Goal: Information Seeking & Learning: Learn about a topic

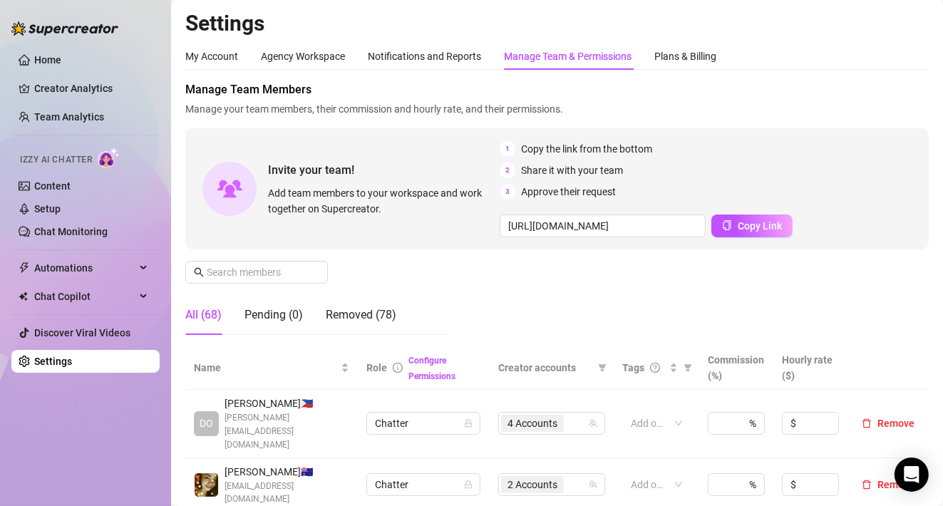
click at [4, 485] on aside "Home Creator Analytics Team Analytics Izzy AI Chatter Content Setup Chat Monito…" at bounding box center [85, 253] width 171 height 506
click at [83, 86] on link "Creator Analytics" at bounding box center [91, 88] width 114 height 23
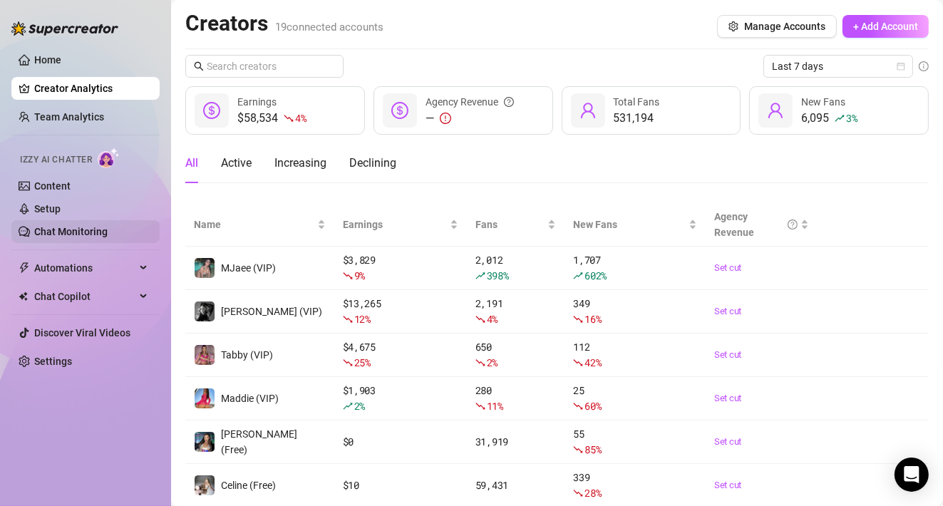
click at [82, 237] on link "Chat Monitoring" at bounding box center [70, 231] width 73 height 11
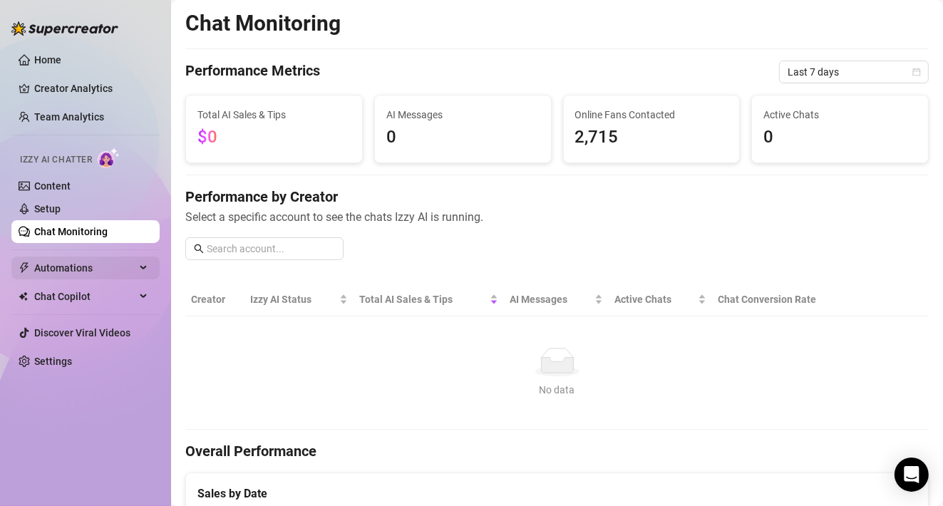
click at [62, 260] on span "Automations" at bounding box center [84, 268] width 101 height 23
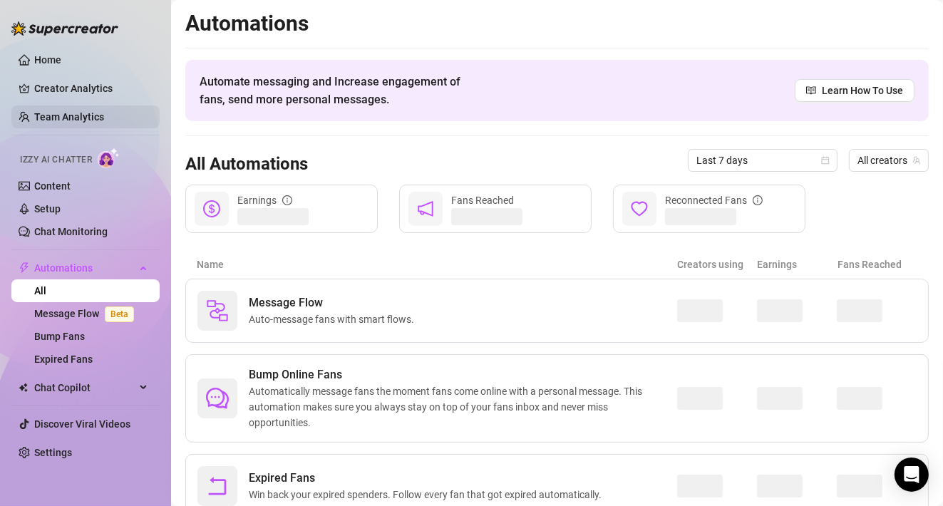
click at [96, 117] on link "Team Analytics" at bounding box center [69, 116] width 70 height 11
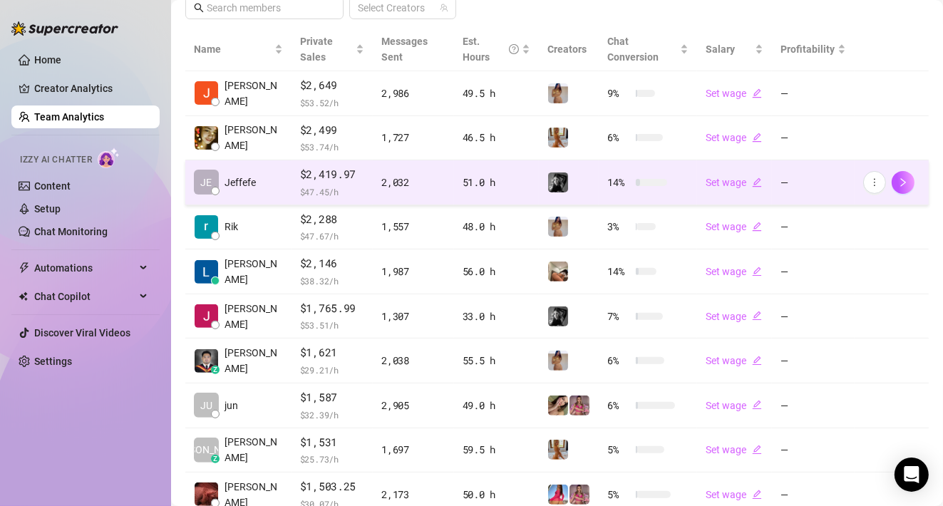
scroll to position [356, 0]
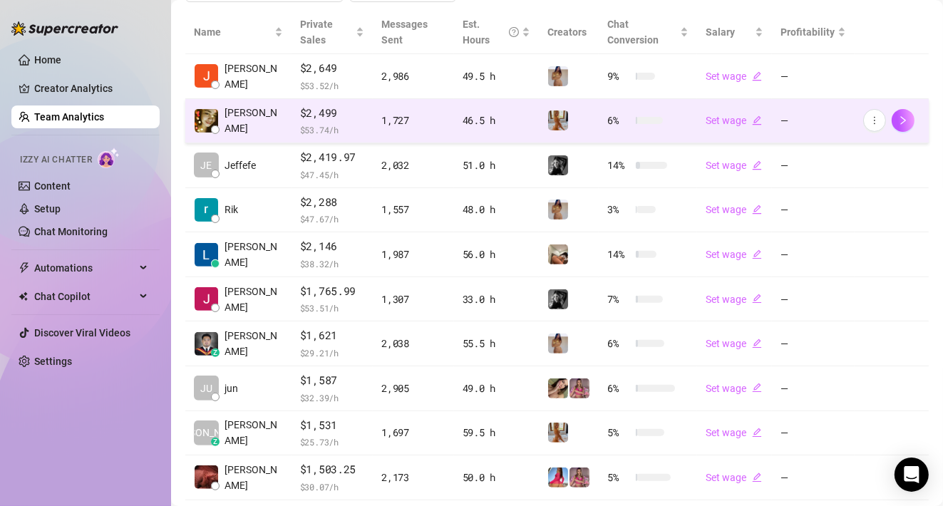
click at [891, 104] on td at bounding box center [892, 121] width 74 height 45
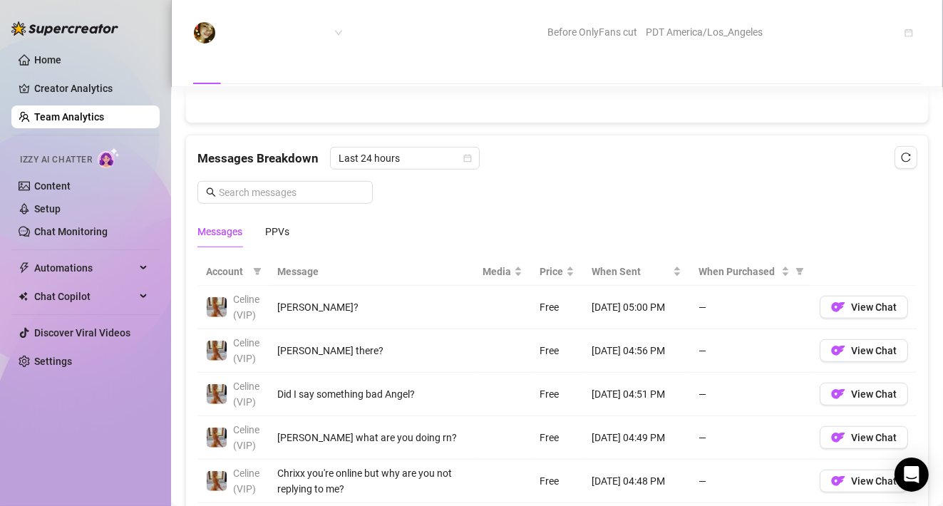
scroll to position [855, 0]
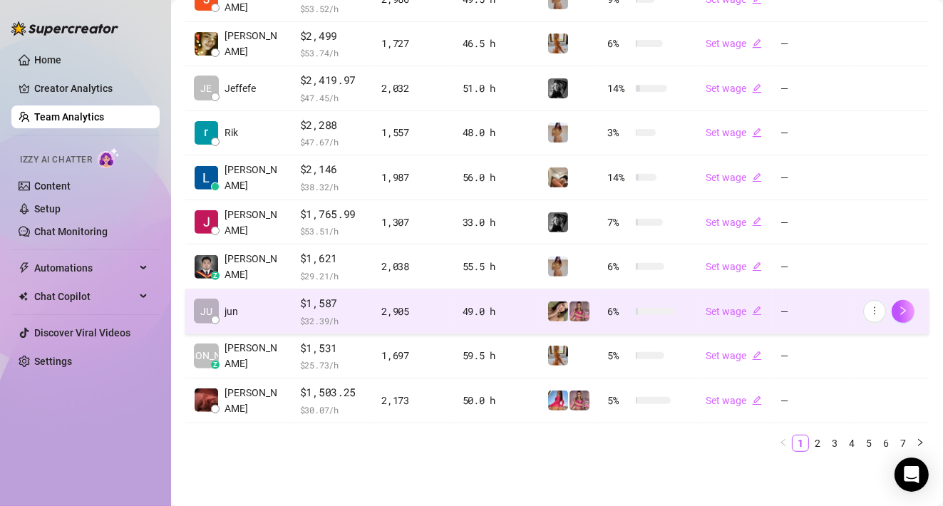
scroll to position [430, 0]
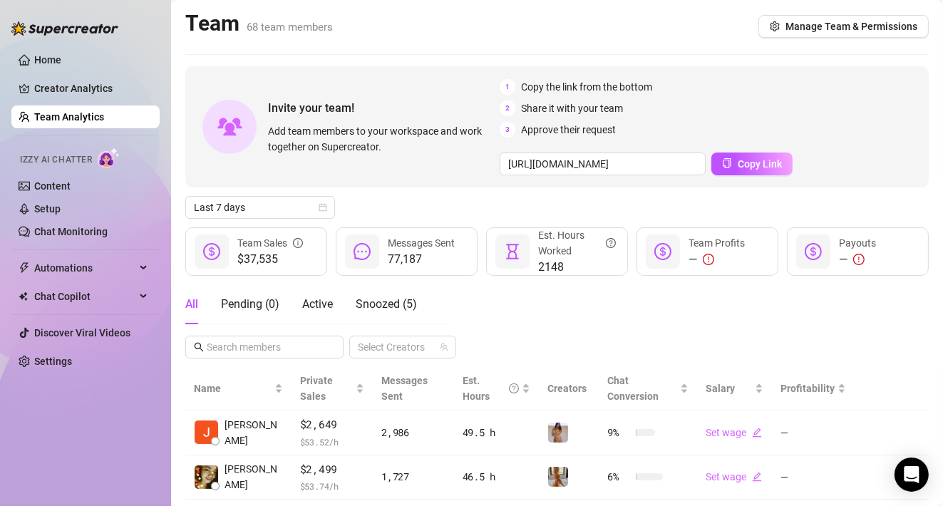
click at [877, 46] on main "Team 68 team members Manage Team & Permissions Invite your team! Add team membe…" at bounding box center [557, 469] width 772 height 939
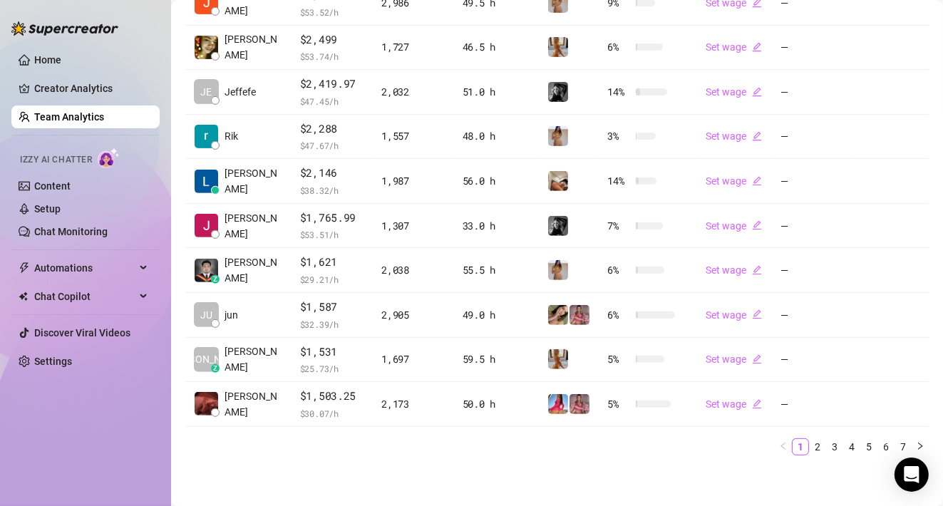
scroll to position [430, 0]
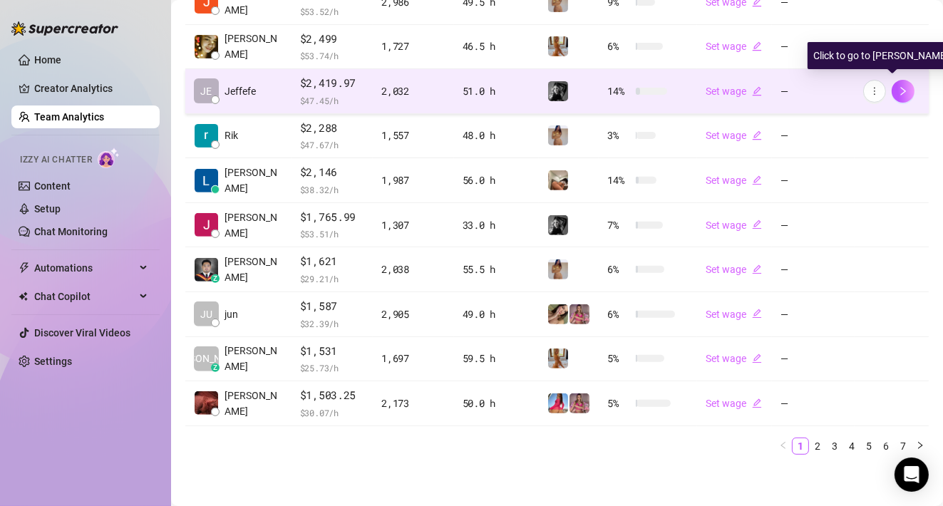
click at [896, 72] on td at bounding box center [892, 91] width 74 height 45
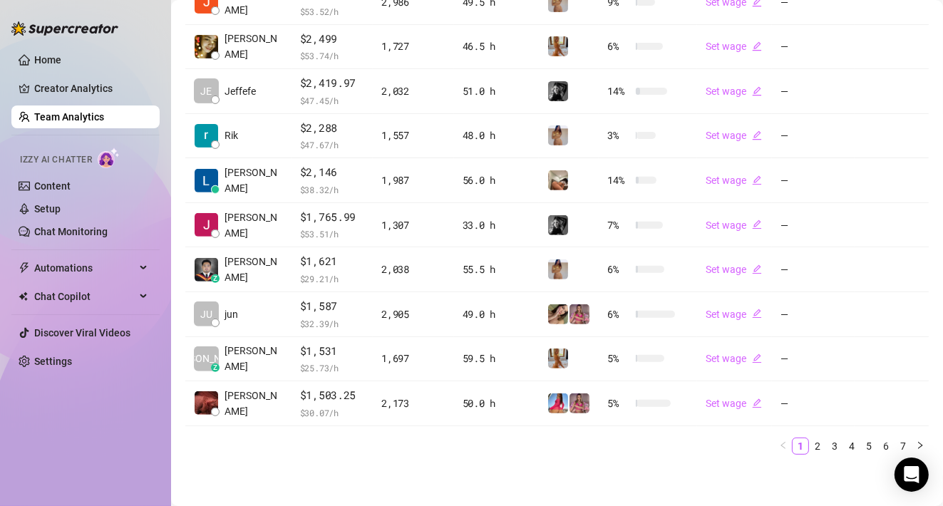
click at [32, 488] on div "Home Creator Analytics Team Analytics Izzy AI Chatter Content Setup Chat Monito…" at bounding box center [85, 246] width 148 height 493
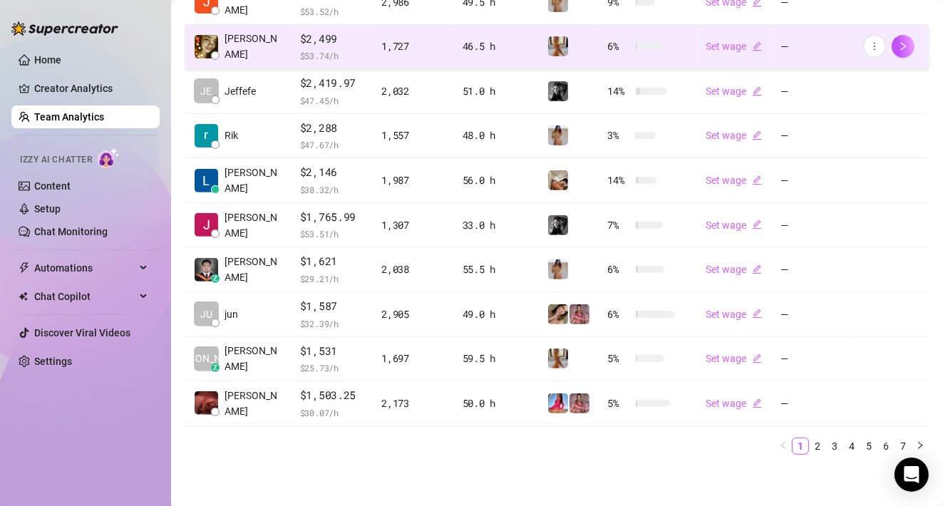
click at [900, 25] on td at bounding box center [892, 47] width 74 height 45
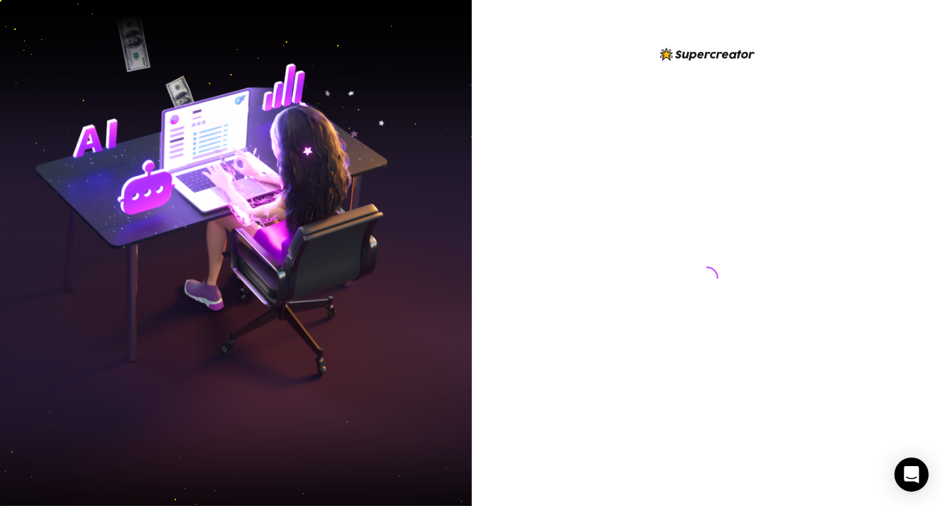
click at [894, 8] on div at bounding box center [708, 253] width 472 height 506
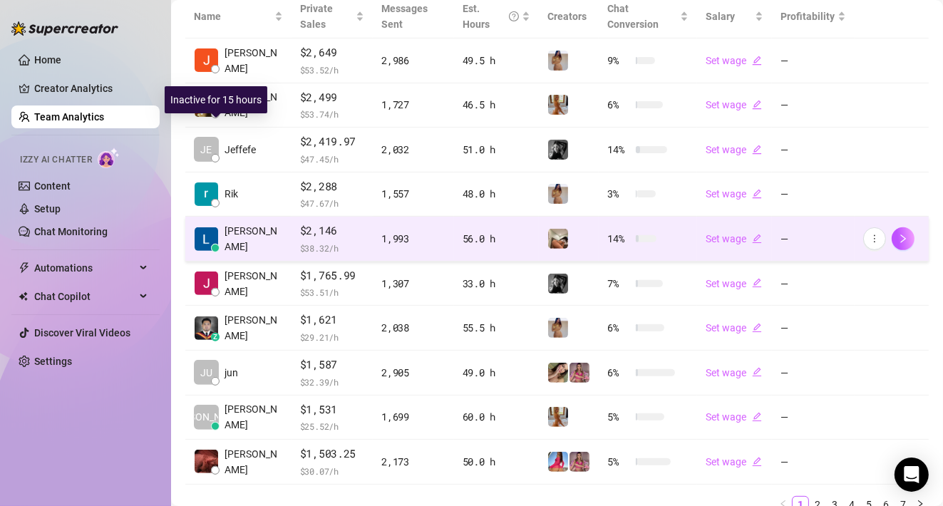
scroll to position [430, 0]
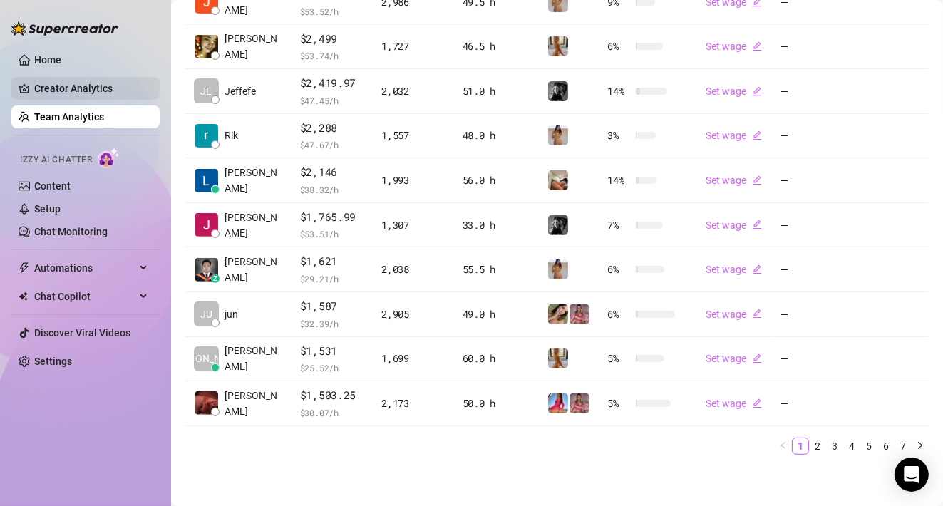
click at [893, 117] on td at bounding box center [892, 136] width 74 height 45
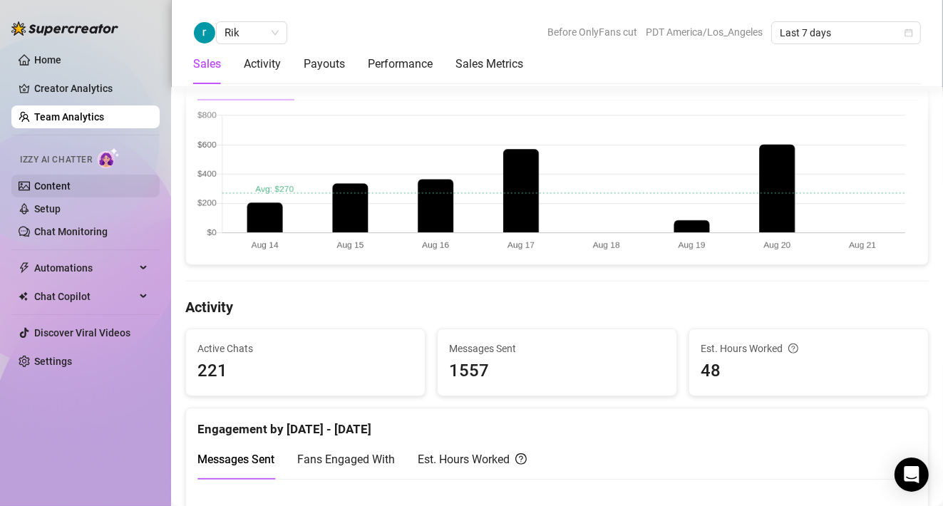
scroll to position [288, 0]
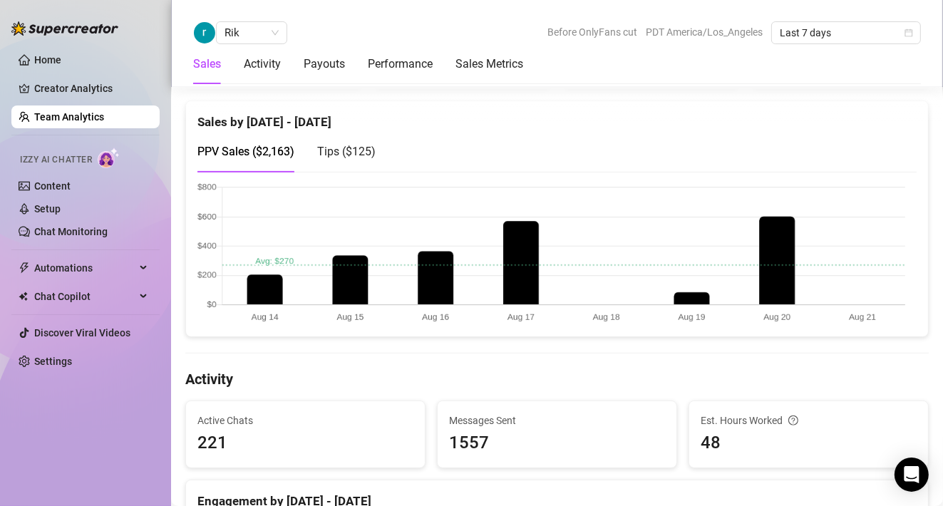
click at [136, 487] on div "Home Creator Analytics Team Analytics Izzy AI Chatter Content Setup Chat Monito…" at bounding box center [85, 246] width 148 height 493
click at [125, 485] on div "Home Creator Analytics Team Analytics Izzy AI Chatter Content Setup Chat Monito…" at bounding box center [85, 246] width 148 height 493
